Goal: Information Seeking & Learning: Learn about a topic

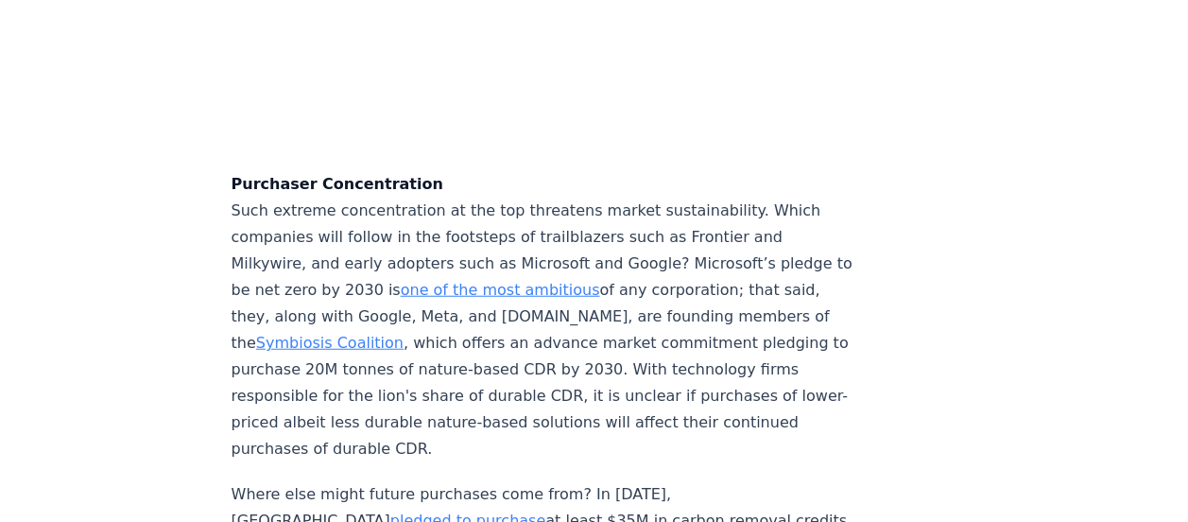
scroll to position [5873, 0]
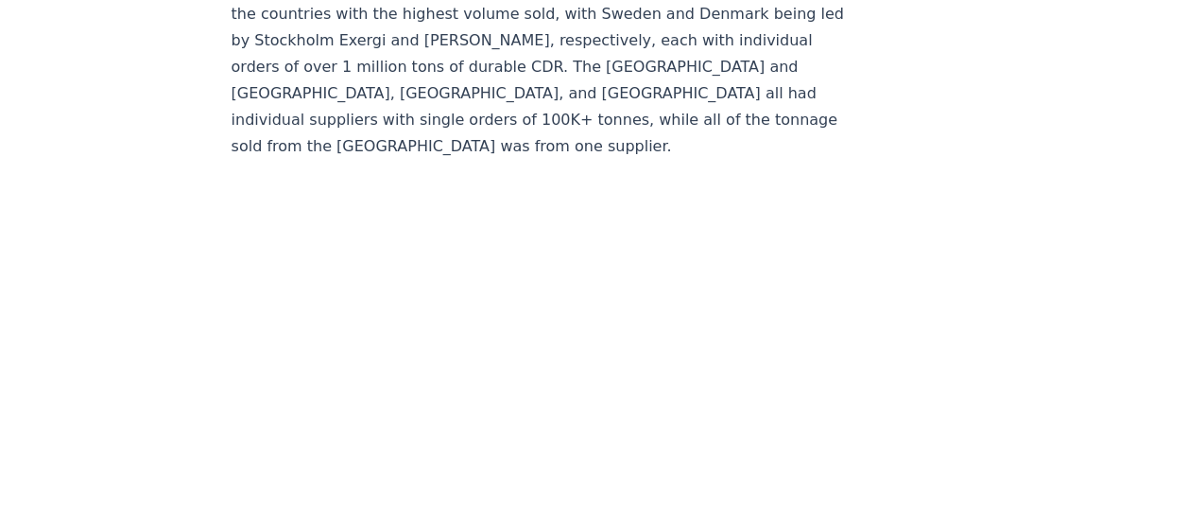
scroll to position [16492, 0]
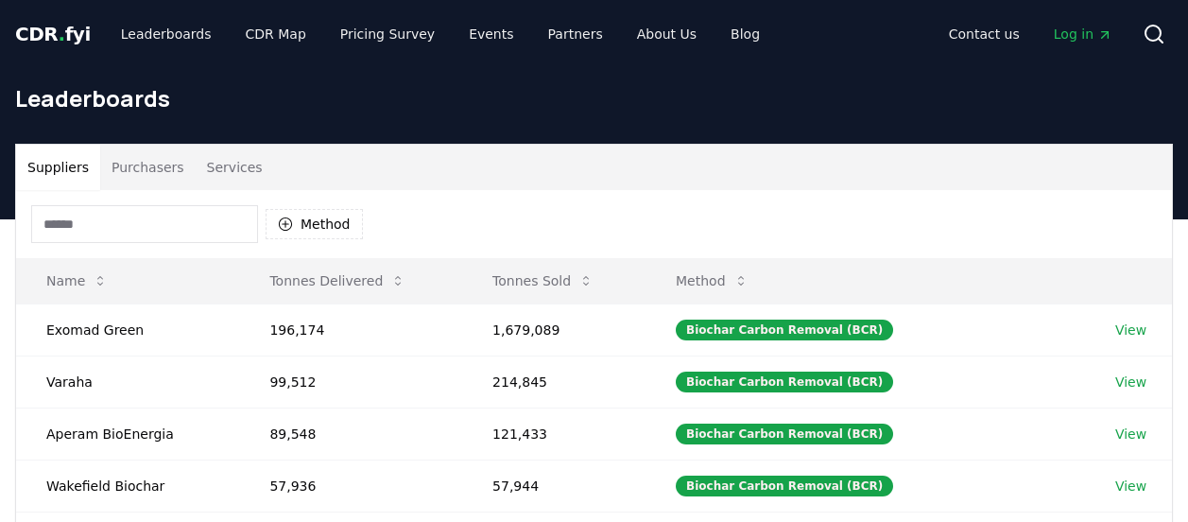
scroll to position [128, 0]
